Goal: Information Seeking & Learning: Learn about a topic

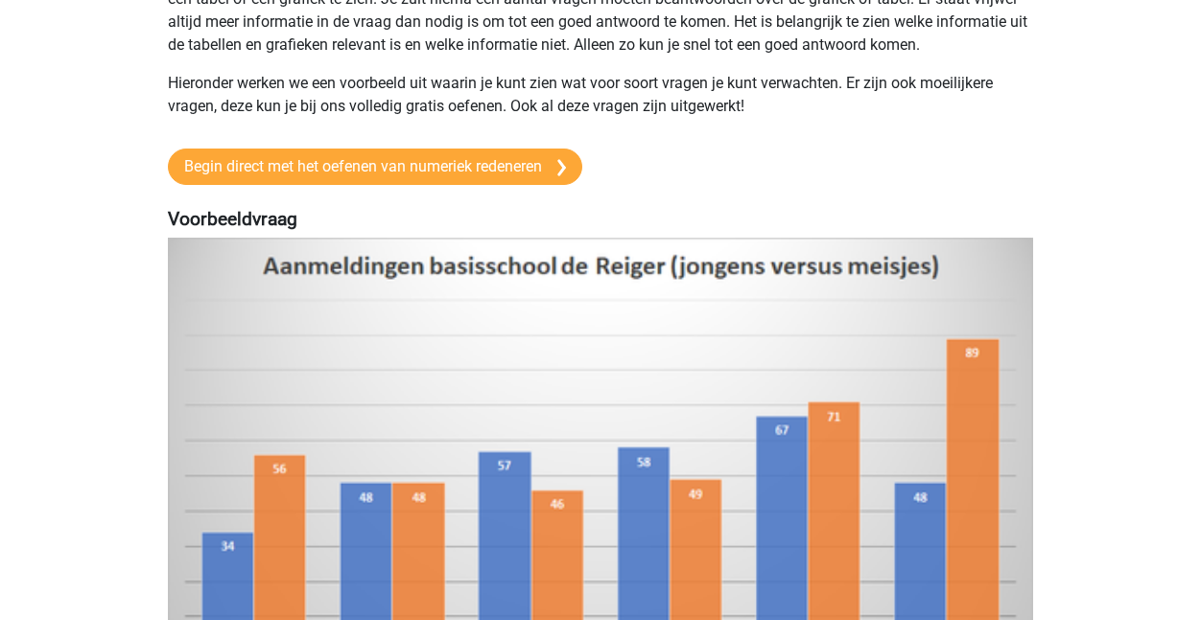
scroll to position [96, 0]
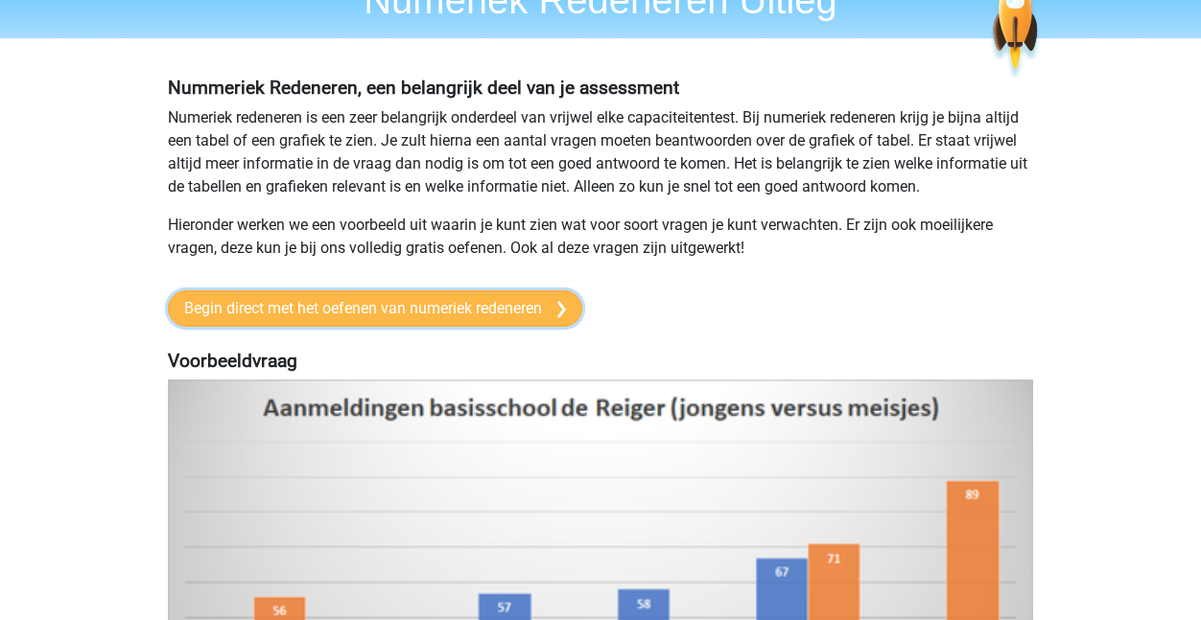
click at [538, 312] on link "Begin direct met het oefenen van numeriek redeneren" at bounding box center [375, 309] width 414 height 36
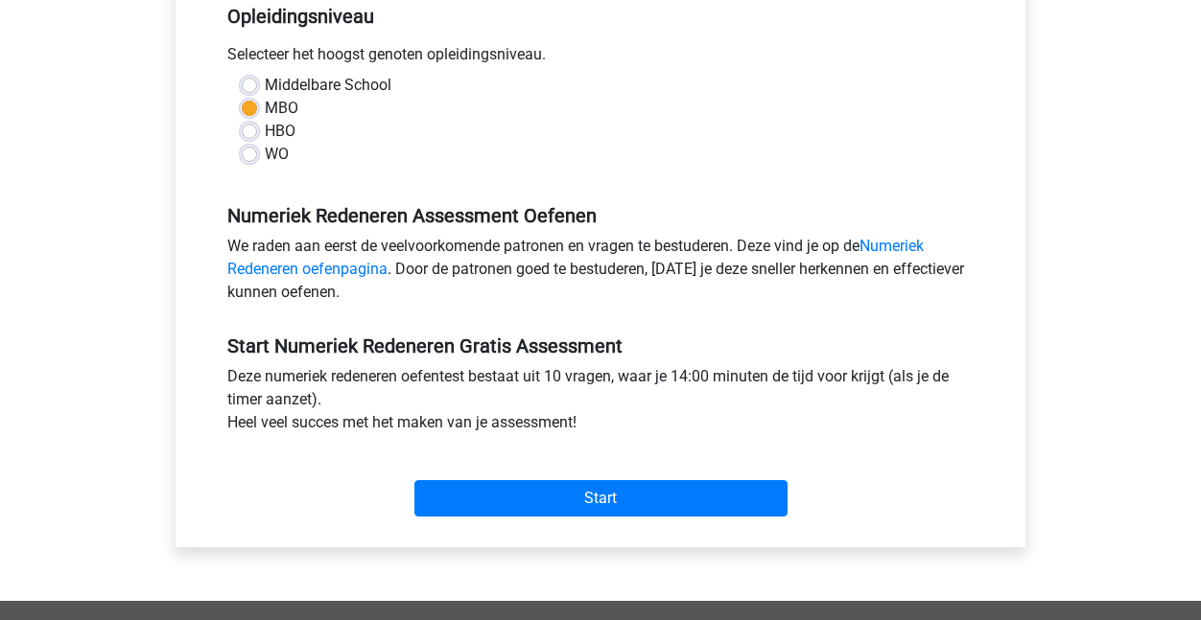
scroll to position [384, 0]
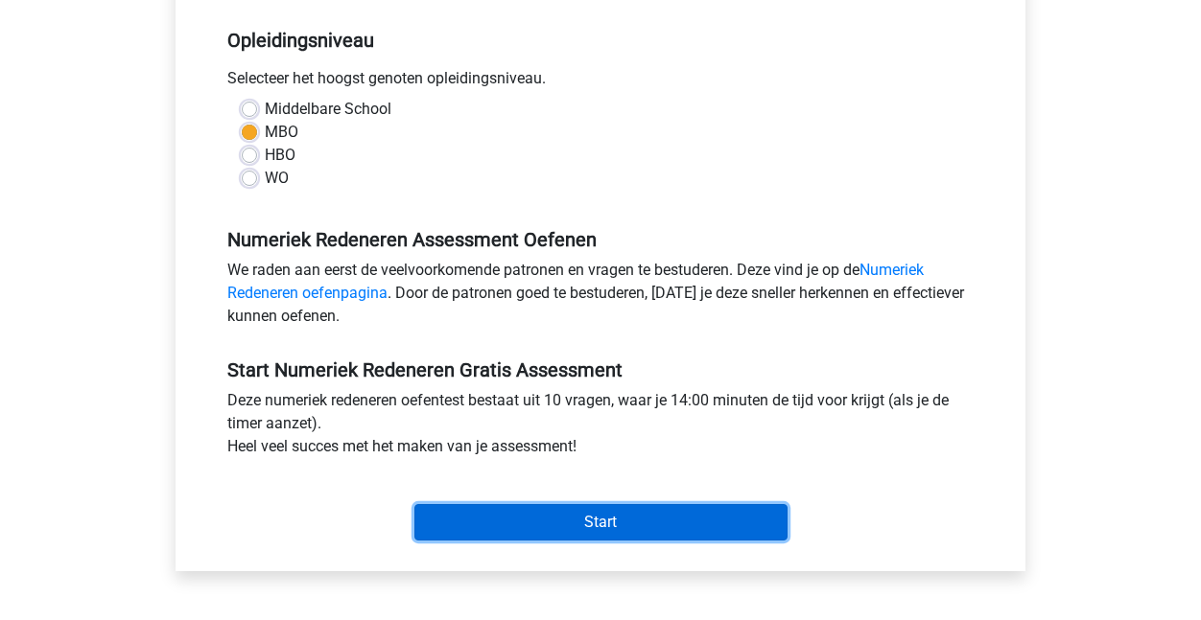
click at [598, 518] on input "Start" at bounding box center [600, 522] width 373 height 36
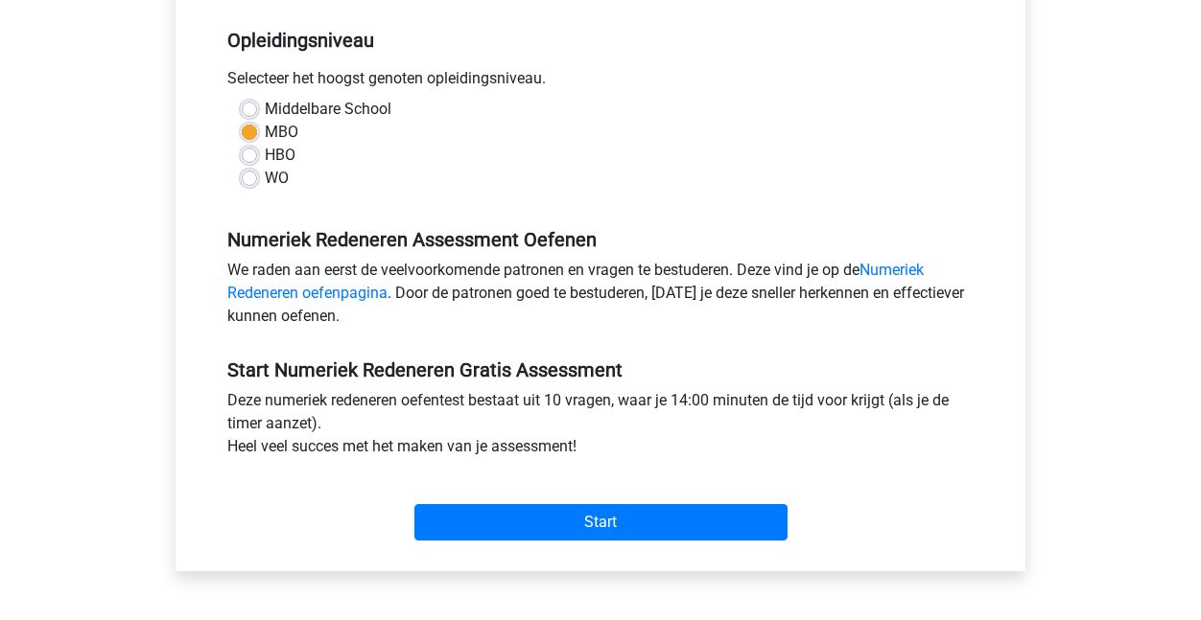
click at [265, 178] on label "WO" at bounding box center [277, 178] width 24 height 23
click at [245, 178] on input "WO" at bounding box center [249, 176] width 15 height 19
radio input "true"
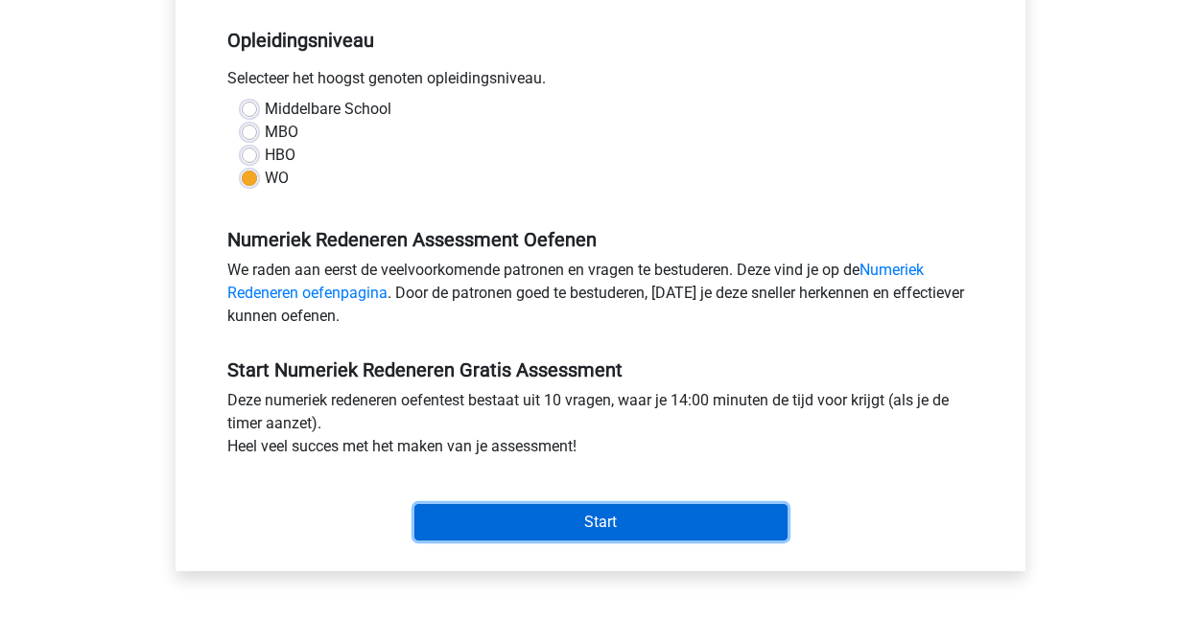
click at [465, 510] on input "Start" at bounding box center [600, 522] width 373 height 36
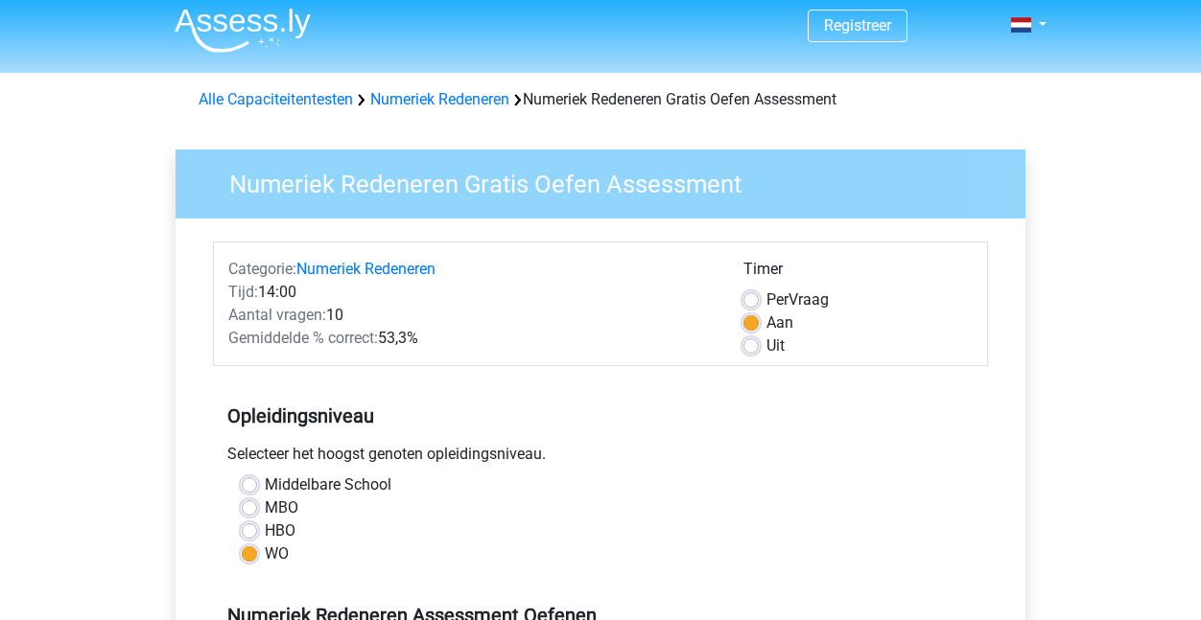
scroll to position [0, 0]
